Goal: Find specific page/section: Find specific page/section

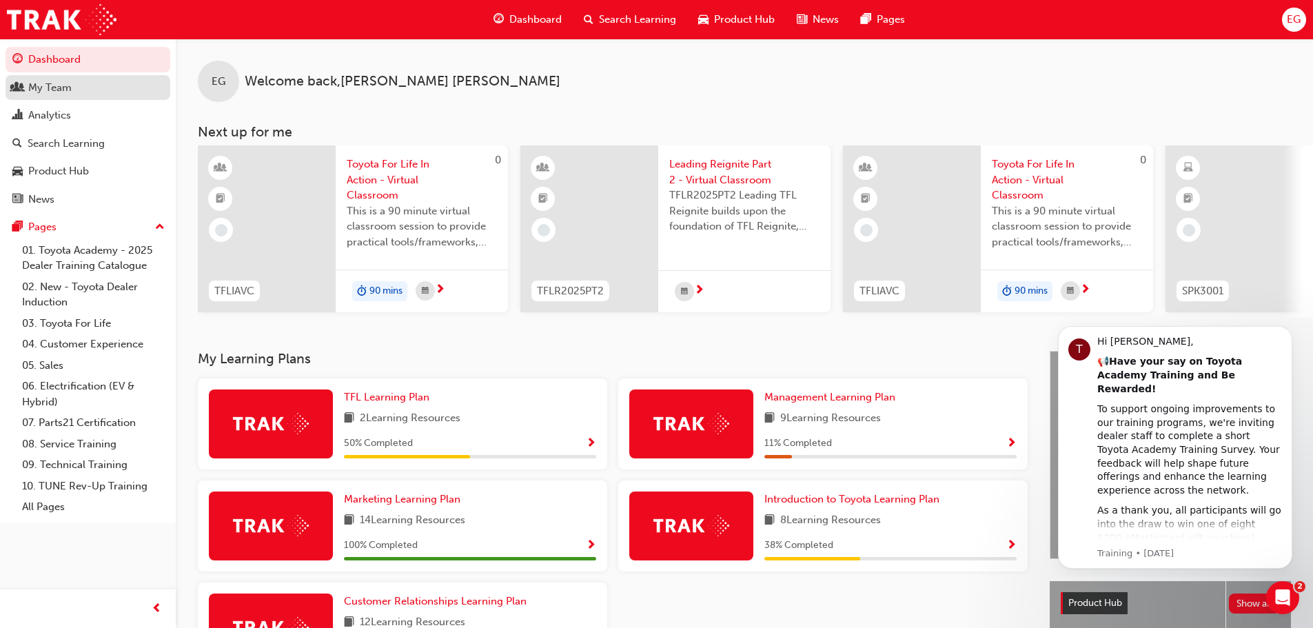
click at [52, 91] on div "My Team" at bounding box center [49, 88] width 43 height 16
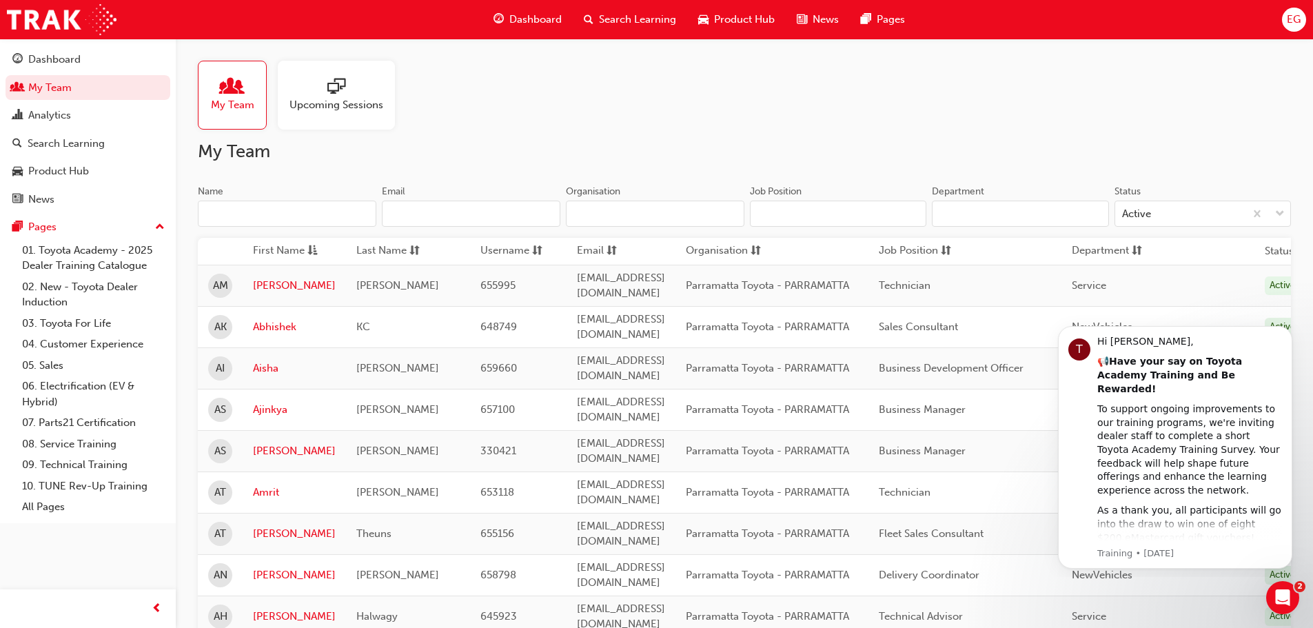
click at [285, 214] on input "Name" at bounding box center [287, 214] width 178 height 26
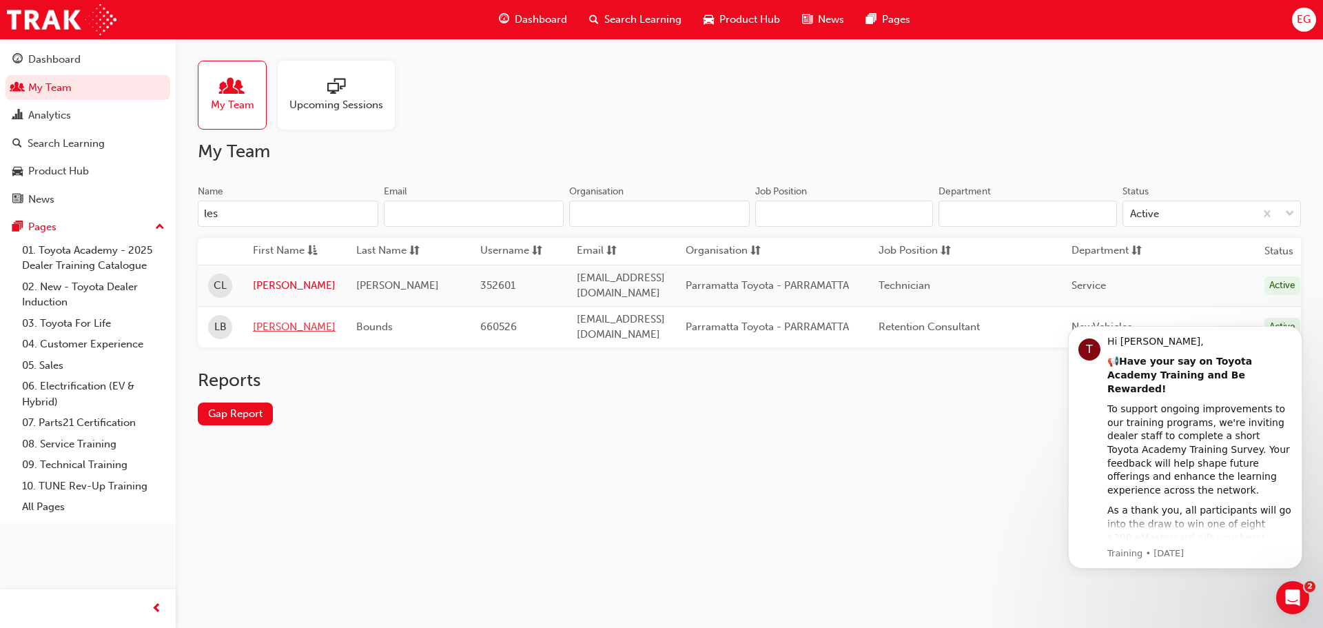
type input "les"
click at [270, 319] on link "[PERSON_NAME]" at bounding box center [294, 327] width 83 height 16
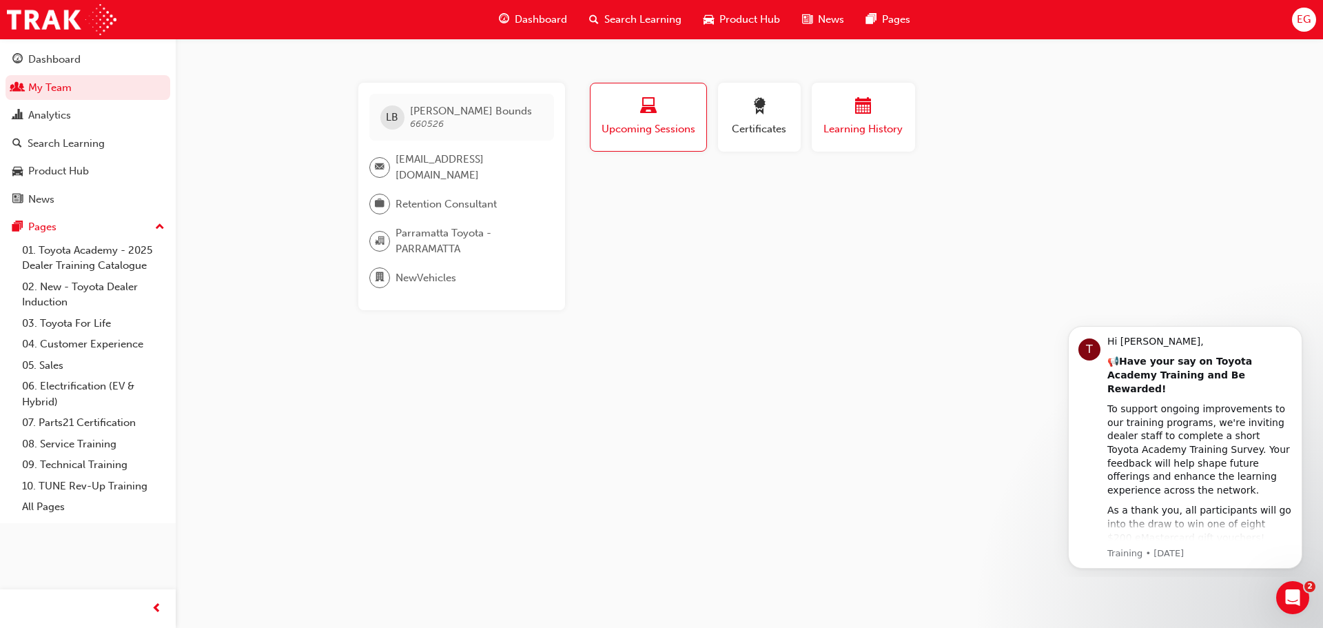
click at [850, 122] on span "Learning History" at bounding box center [863, 129] width 83 height 16
